Goal: Connect with others: Connect with others

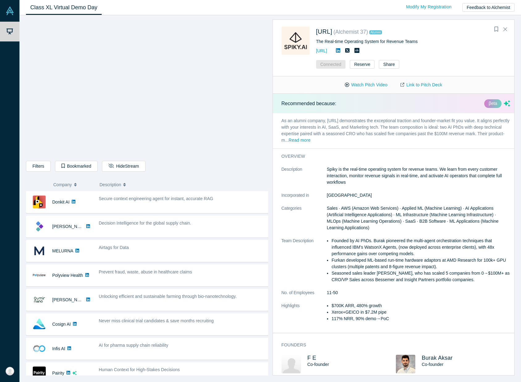
scroll to position [402, 0]
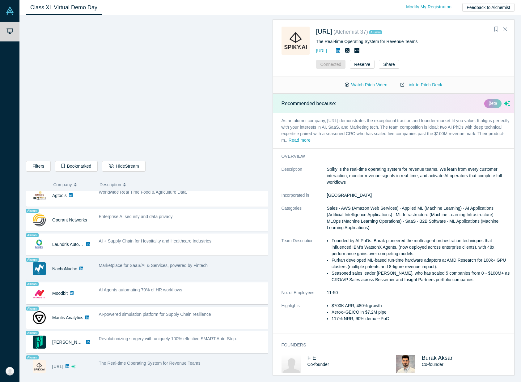
click at [220, 275] on div "Alumni NachoNacho No overlapping areas Marketplace for SaaS/AI & Services, powe…" at bounding box center [149, 269] width 247 height 22
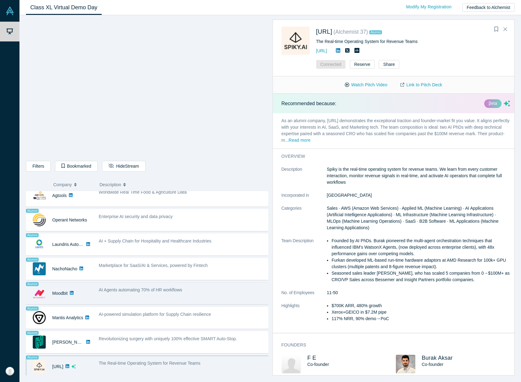
click at [216, 286] on div "AI Agents automating 70% of HR workflows" at bounding box center [184, 289] width 171 height 6
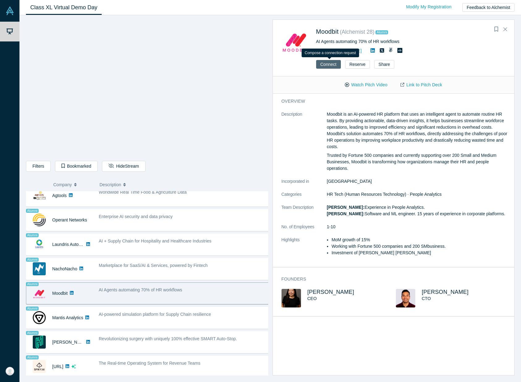
click at [332, 65] on button "Connect" at bounding box center [328, 64] width 25 height 9
